Goal: Entertainment & Leisure: Consume media (video, audio)

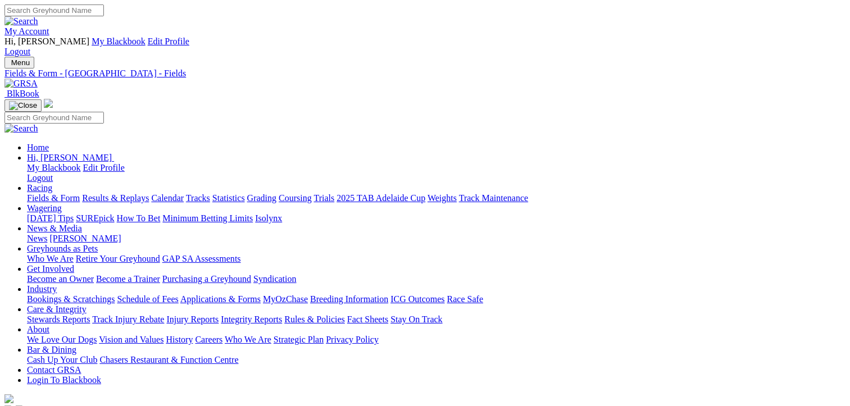
click at [45, 193] on link "Fields & Form" at bounding box center [53, 198] width 53 height 10
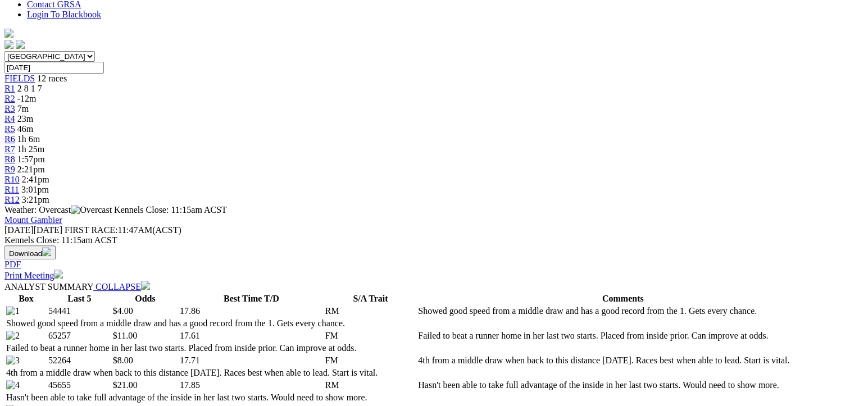
scroll to position [393, 0]
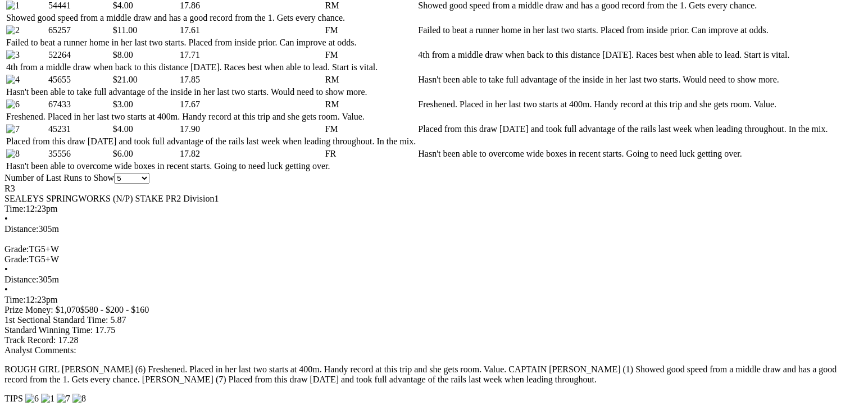
scroll to position [674, 0]
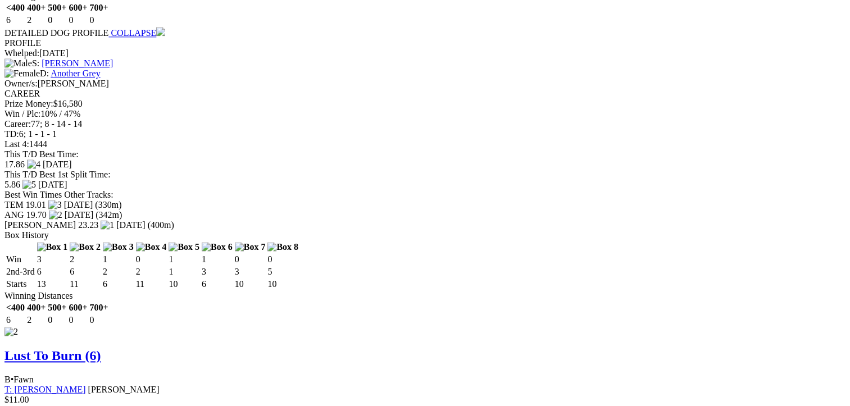
scroll to position [1404, 0]
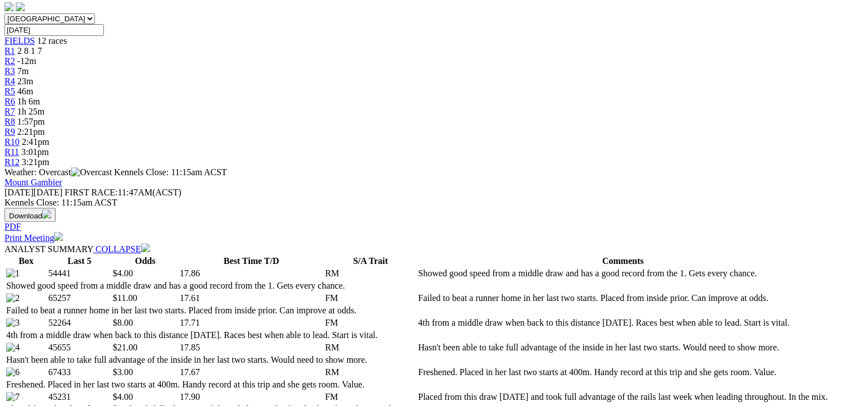
scroll to position [393, 0]
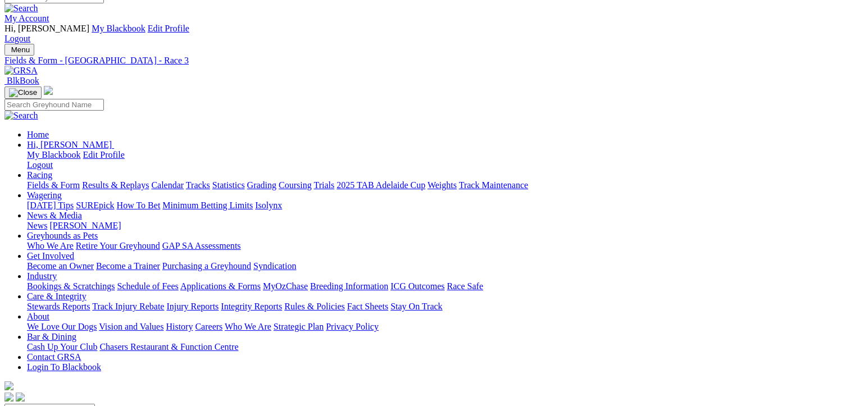
scroll to position [0, 0]
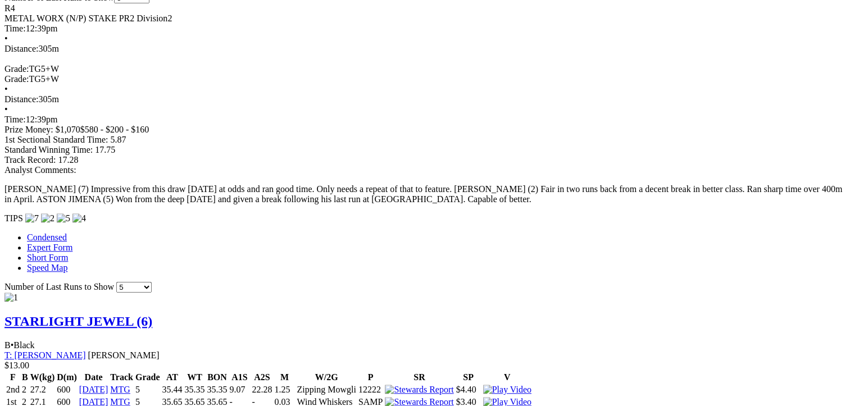
scroll to position [842, 0]
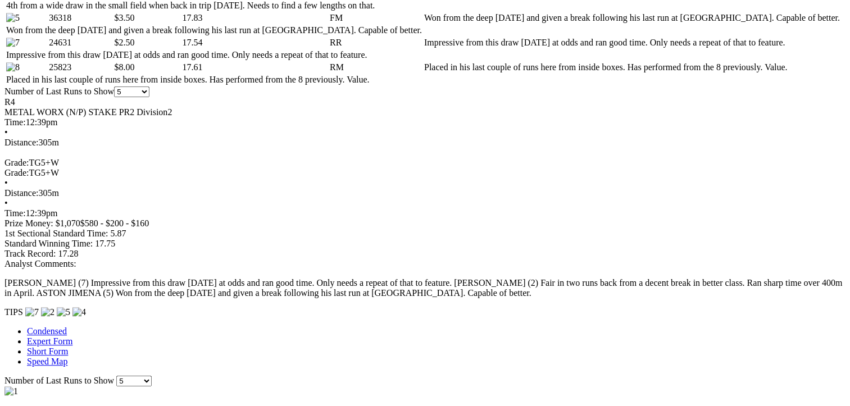
scroll to position [618, 0]
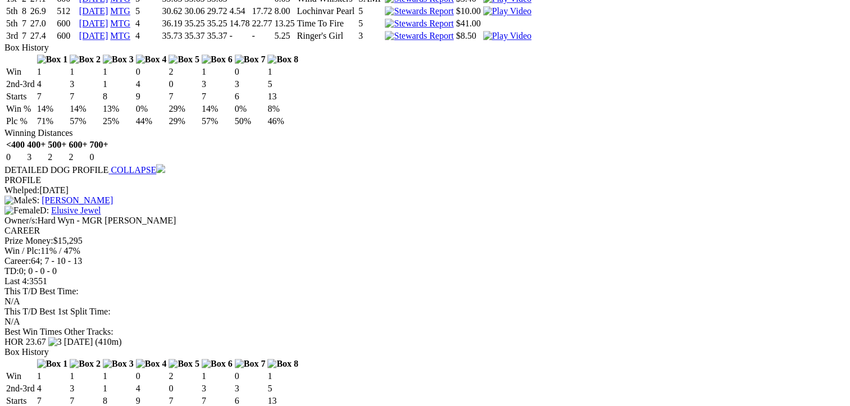
scroll to position [1235, 0]
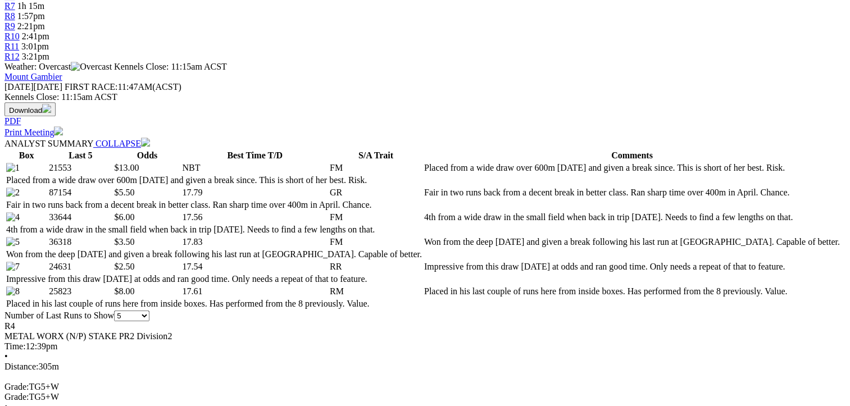
scroll to position [505, 0]
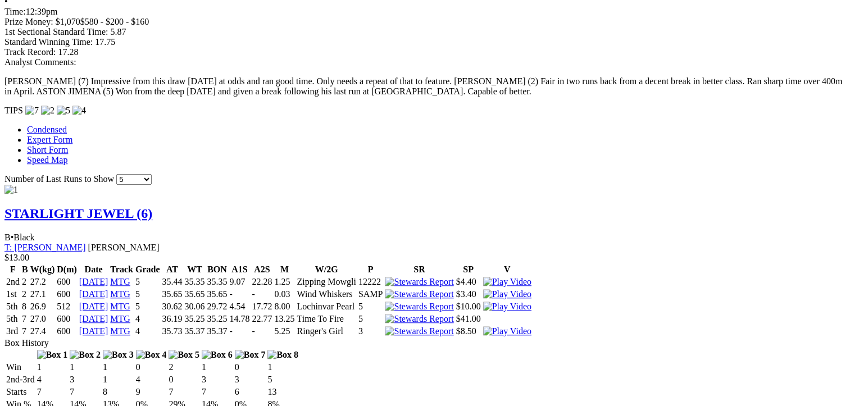
scroll to position [955, 0]
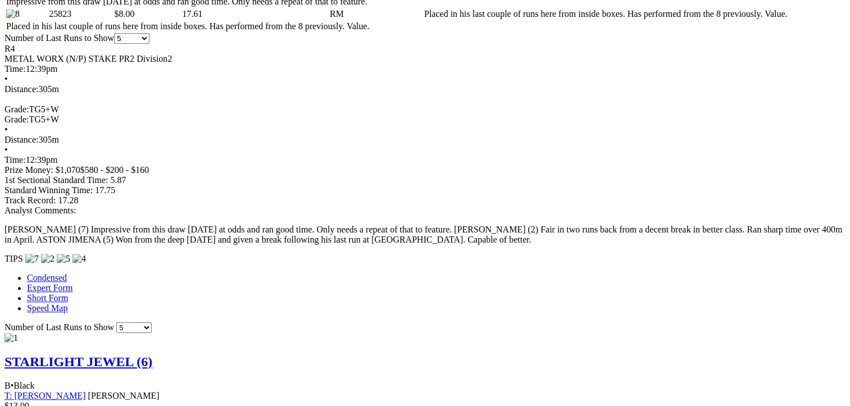
scroll to position [449, 0]
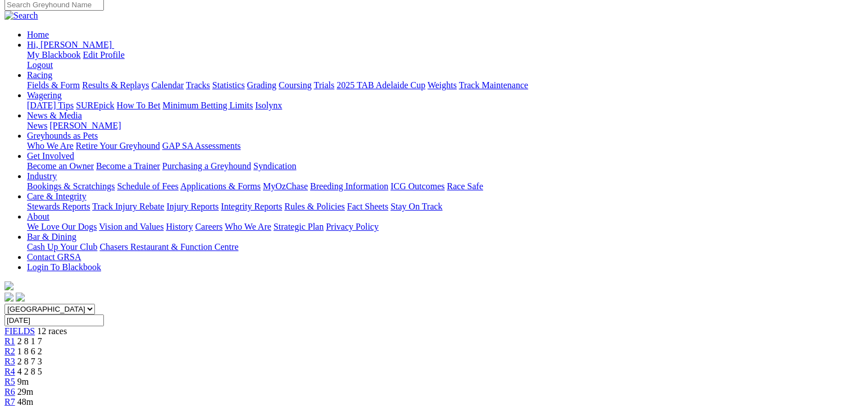
scroll to position [112, 0]
click at [374, 377] on div "R5 9m" at bounding box center [424, 382] width 841 height 10
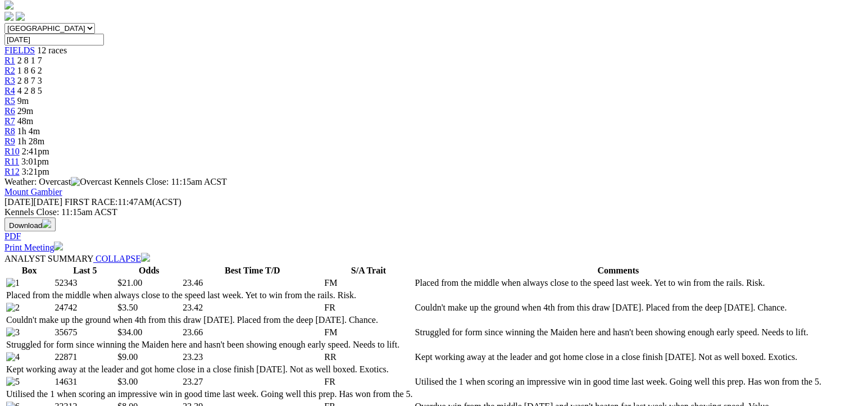
scroll to position [393, 0]
